Goal: Task Accomplishment & Management: Use online tool/utility

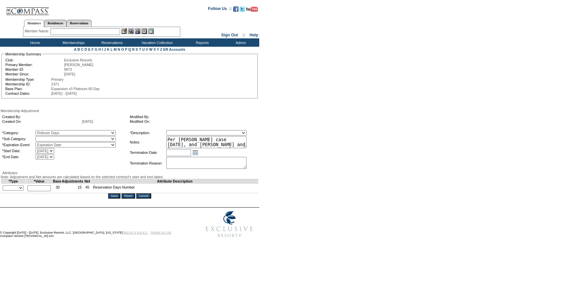
click at [49, 138] on select "Rollover Days" at bounding box center [75, 138] width 80 height 5
click at [63, 140] on select "Rollover Days" at bounding box center [75, 138] width 80 height 5
select select "782"
click at [49, 138] on select "Rollover Days" at bounding box center [75, 138] width 80 height 5
click at [230, 135] on select "Membership/Transfer Fee Adjustment Membership Fee Adjustment Add-On Fee Adjustm…" at bounding box center [206, 132] width 80 height 5
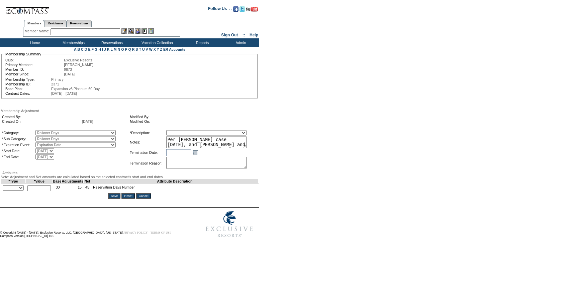
select select "275"
click at [178, 131] on select "Membership/Transfer Fee Adjustment Membership Fee Adjustment Add-On Fee Adjustm…" at bounding box center [206, 132] width 80 height 5
click at [21, 191] on select "+ - Override" at bounding box center [13, 187] width 21 height 5
select select "1"
click at [4, 191] on select "+ - Override" at bounding box center [13, 187] width 21 height 5
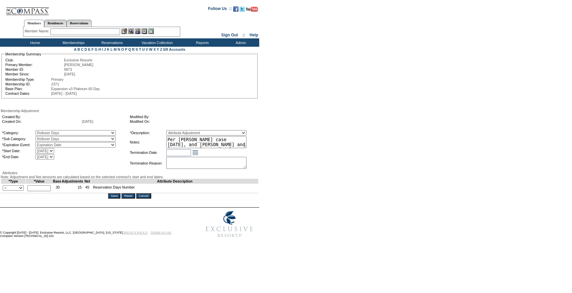
click at [42, 192] on input "text" at bounding box center [38, 188] width 23 height 6
type input "2"
click at [109, 180] on div "Membership Adjustment Created By: Created On: 9/2/2025 Modified By: Modified On…" at bounding box center [130, 154] width 258 height 90
click at [115, 199] on input "Save" at bounding box center [114, 196] width 12 height 5
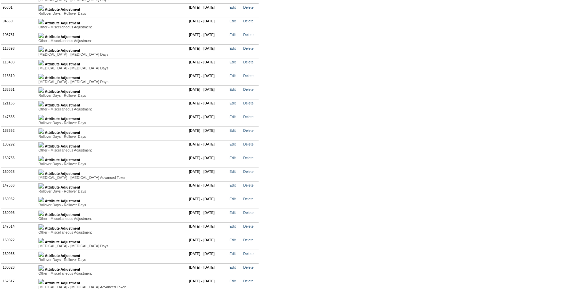
scroll to position [1785, 0]
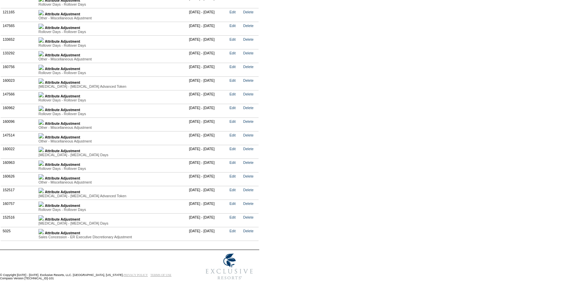
click at [44, 205] on img at bounding box center [40, 204] width 5 height 5
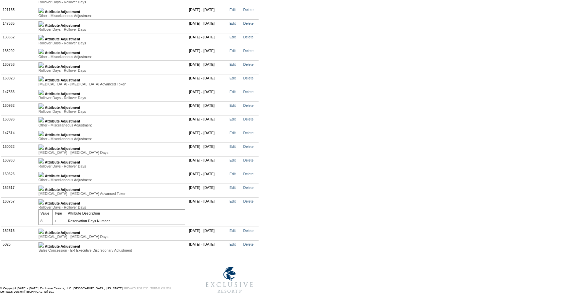
click at [44, 191] on td "Attribute Adjustment [MEDICAL_DATA] - [MEDICAL_DATA] Advanced Token Value Type …" at bounding box center [112, 191] width 150 height 14
click at [44, 177] on img at bounding box center [40, 174] width 5 height 5
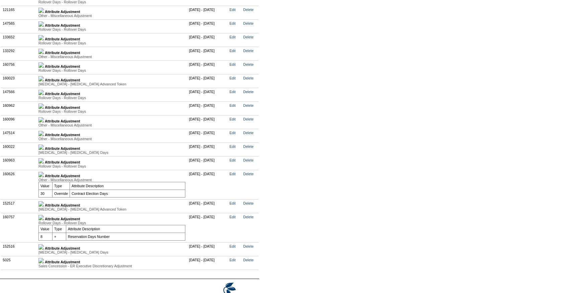
click at [44, 177] on img at bounding box center [40, 174] width 5 height 5
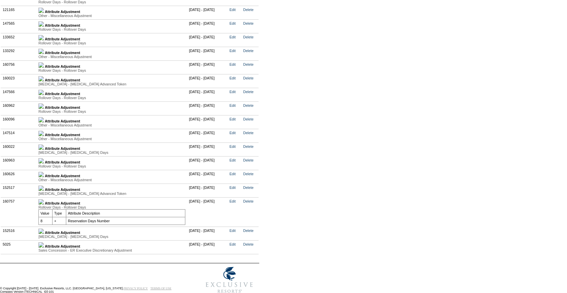
click at [44, 235] on link at bounding box center [40, 233] width 5 height 4
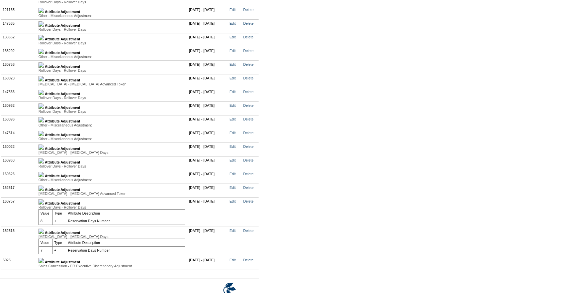
click at [44, 164] on img at bounding box center [40, 160] width 5 height 5
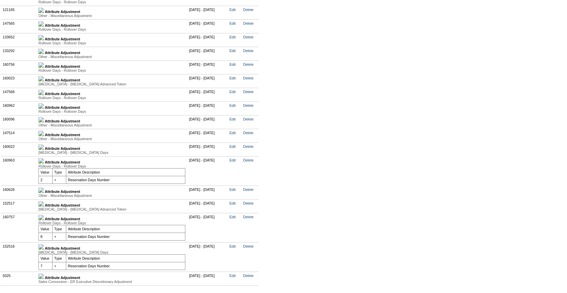
click at [44, 150] on img at bounding box center [40, 147] width 5 height 5
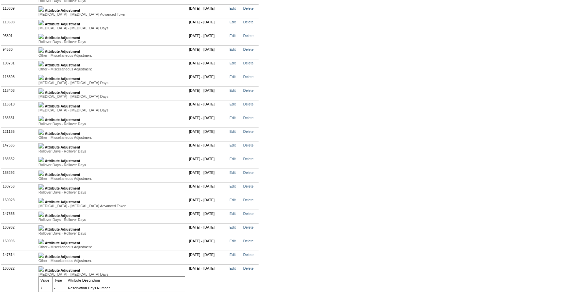
scroll to position [1820, 0]
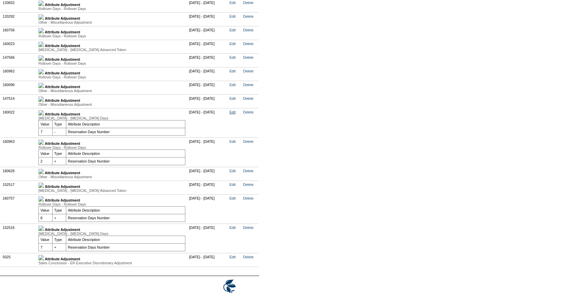
click at [235, 114] on link "Edit" at bounding box center [232, 112] width 6 height 4
